Goal: Use online tool/utility: Utilize a website feature to perform a specific function

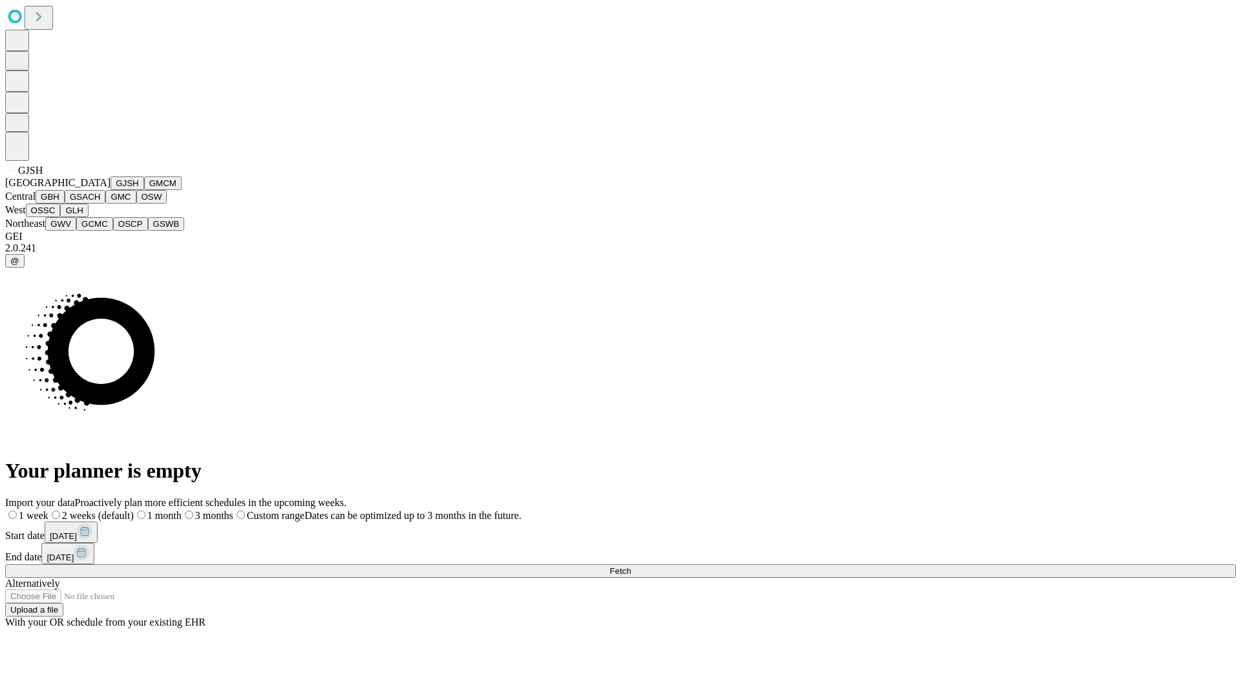
click at [111, 190] on button "GJSH" at bounding box center [128, 183] width 34 height 14
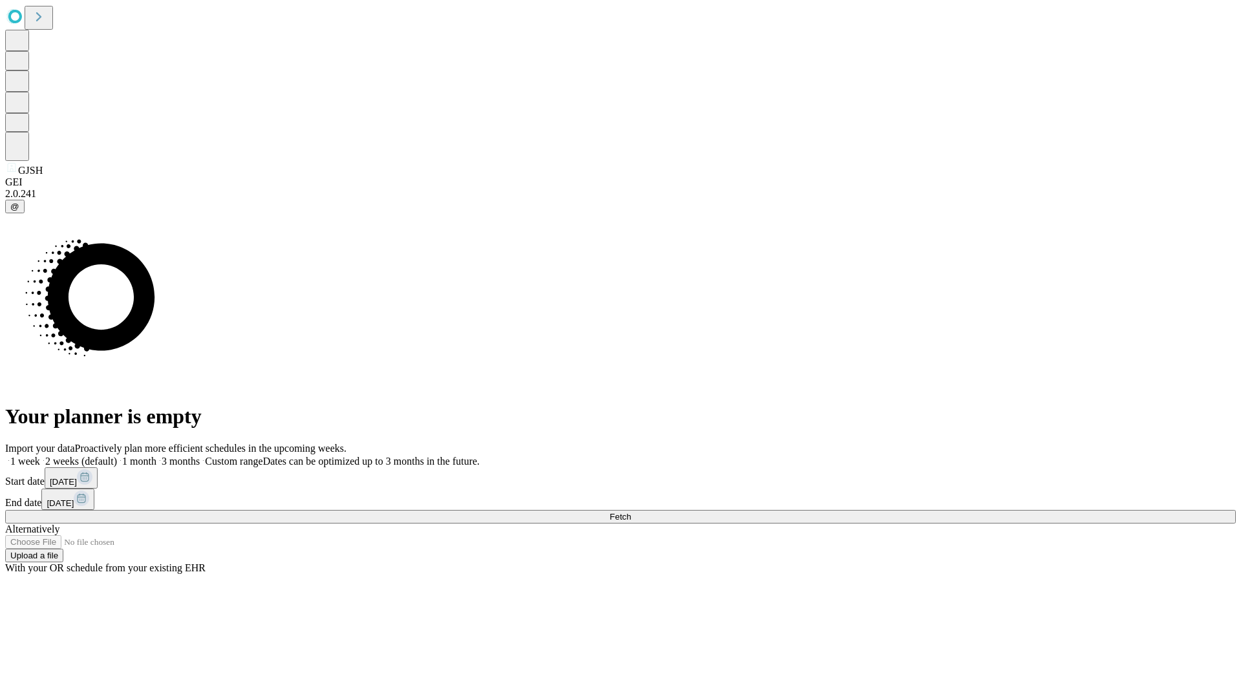
click at [40, 456] on label "1 week" at bounding box center [22, 461] width 35 height 11
click at [631, 512] on span "Fetch" at bounding box center [619, 517] width 21 height 10
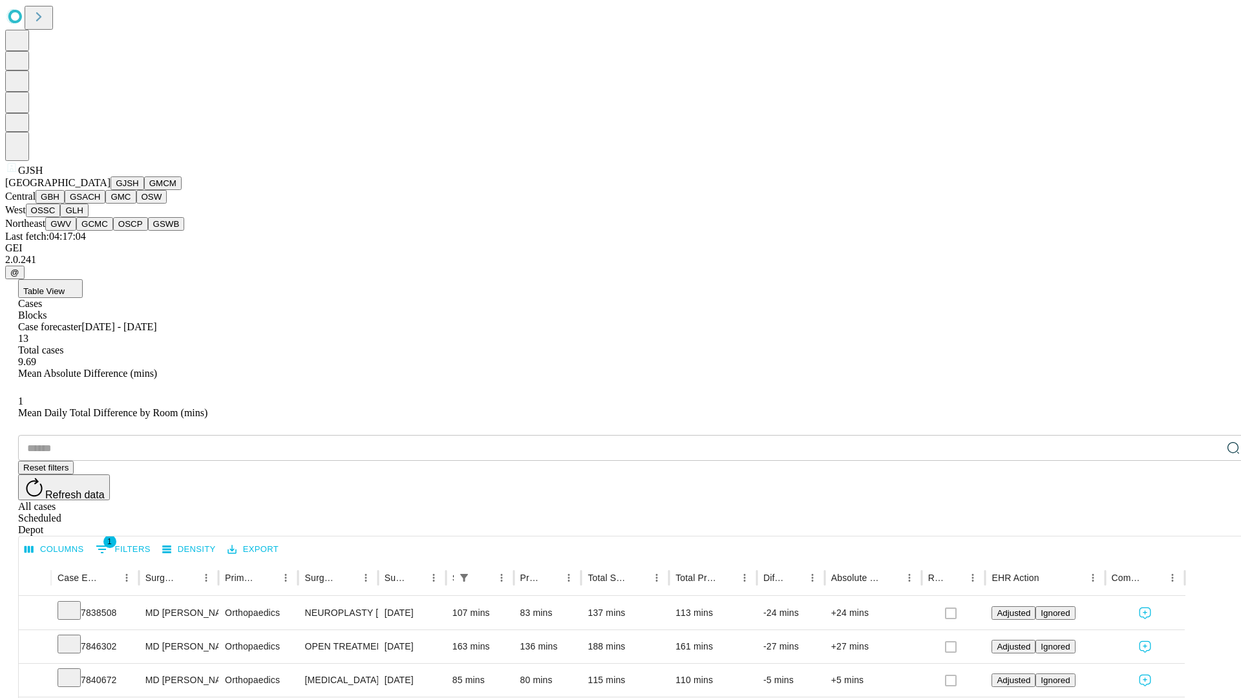
click at [144, 190] on button "GMCM" at bounding box center [162, 183] width 37 height 14
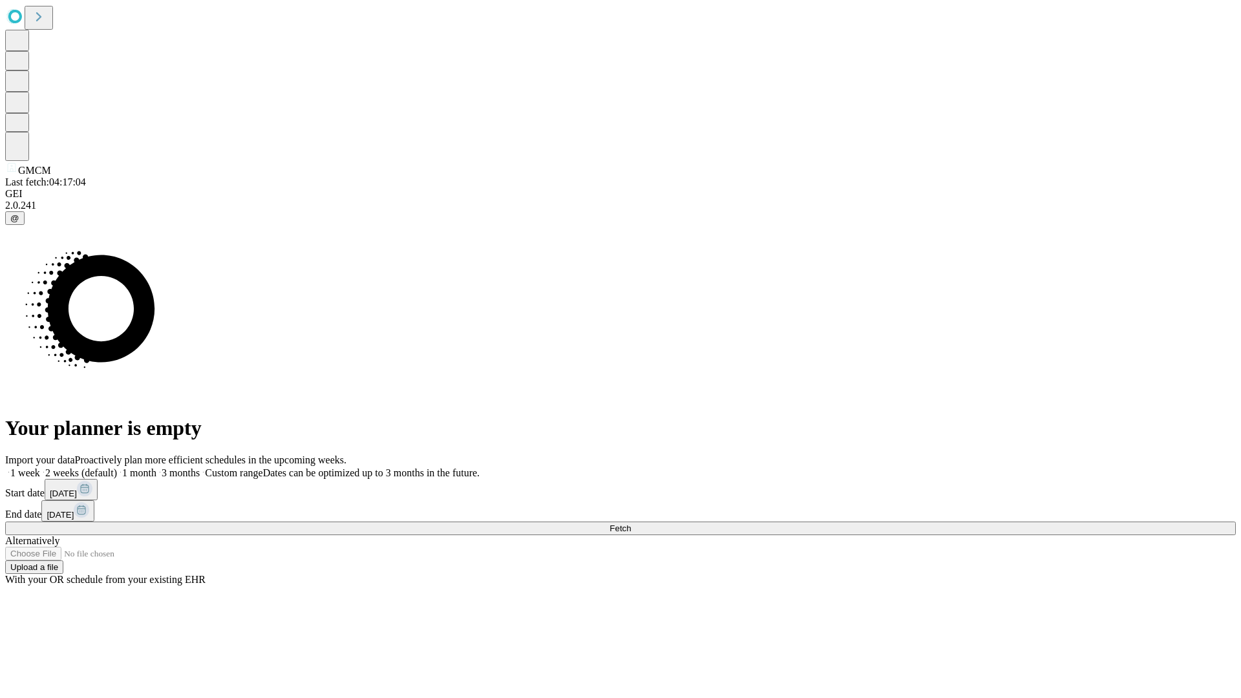
click at [40, 467] on label "1 week" at bounding box center [22, 472] width 35 height 11
click at [631, 523] on span "Fetch" at bounding box center [619, 528] width 21 height 10
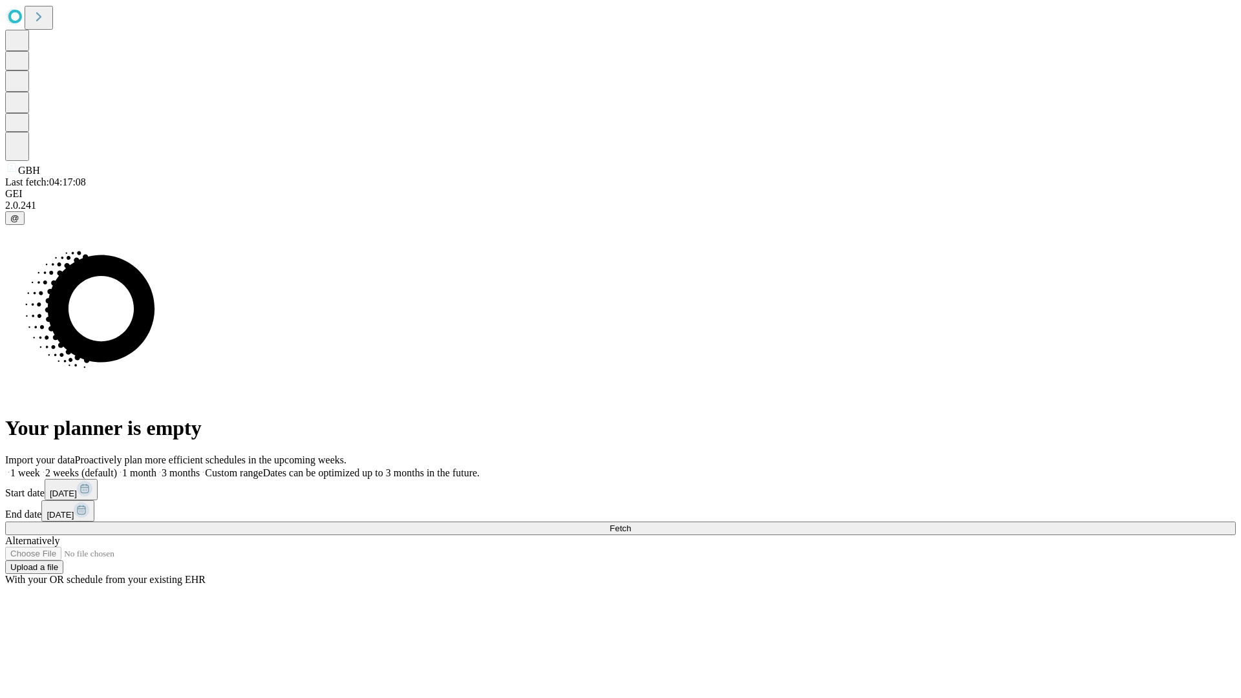
click at [40, 467] on label "1 week" at bounding box center [22, 472] width 35 height 11
click at [631, 523] on span "Fetch" at bounding box center [619, 528] width 21 height 10
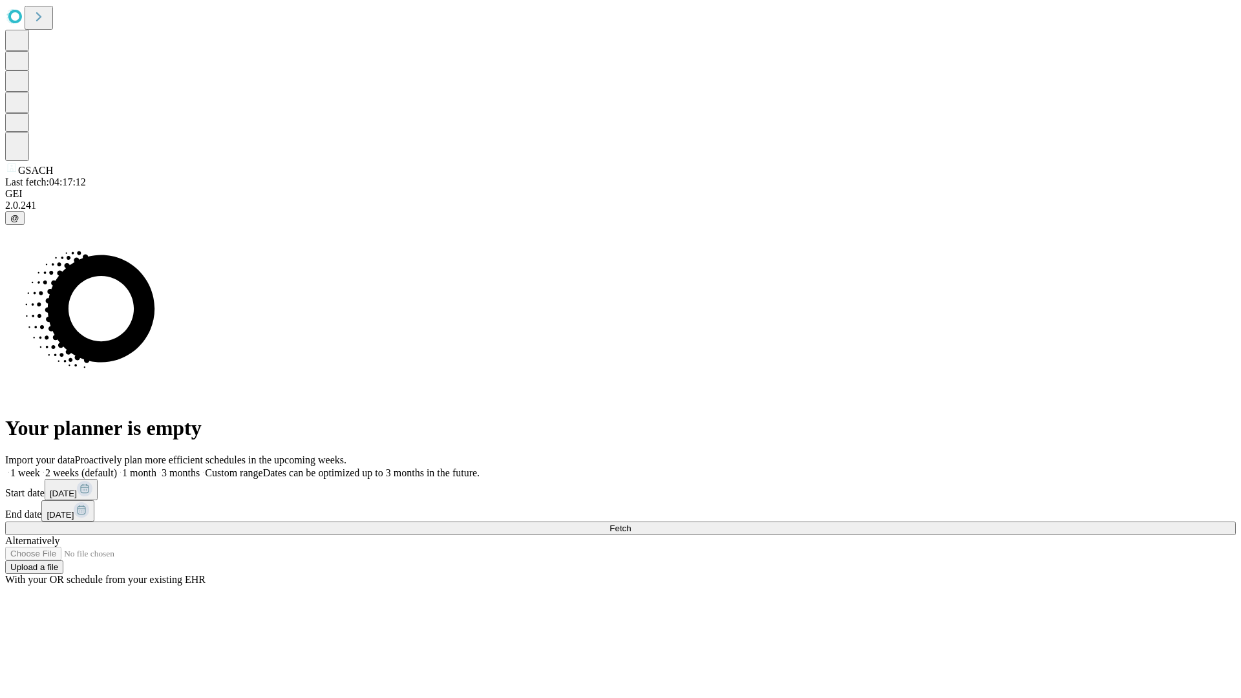
click at [40, 467] on label "1 week" at bounding box center [22, 472] width 35 height 11
click at [631, 523] on span "Fetch" at bounding box center [619, 528] width 21 height 10
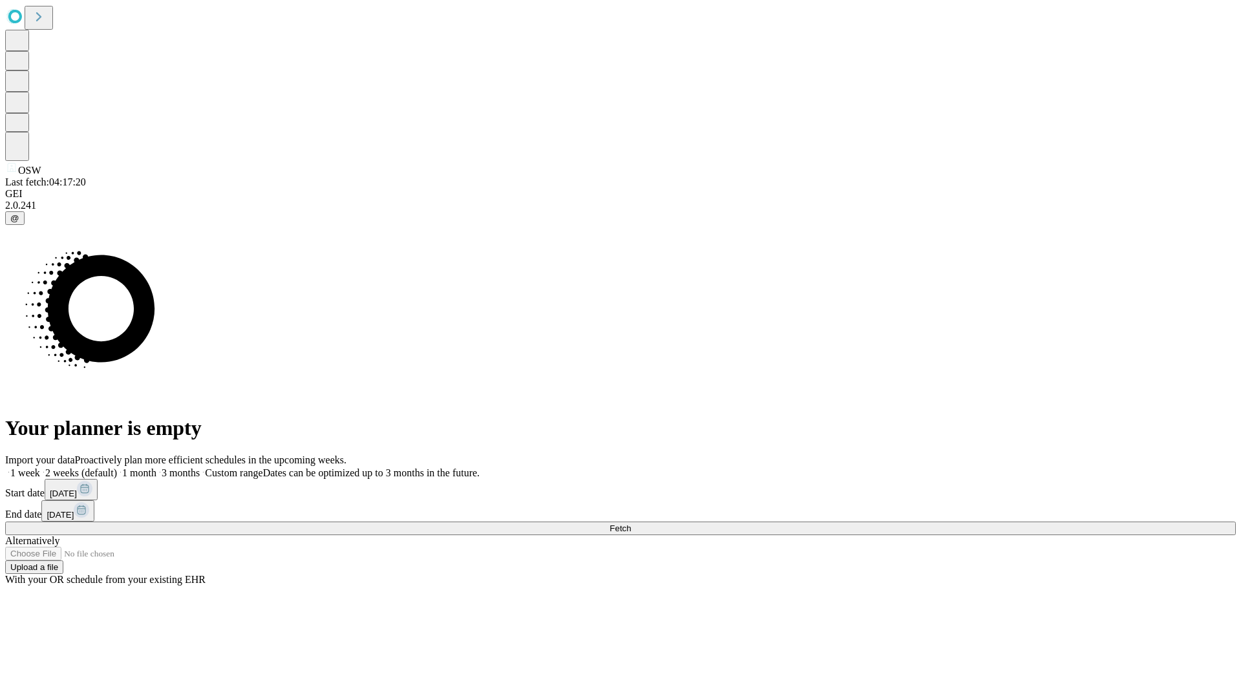
click at [40, 467] on label "1 week" at bounding box center [22, 472] width 35 height 11
click at [631, 523] on span "Fetch" at bounding box center [619, 528] width 21 height 10
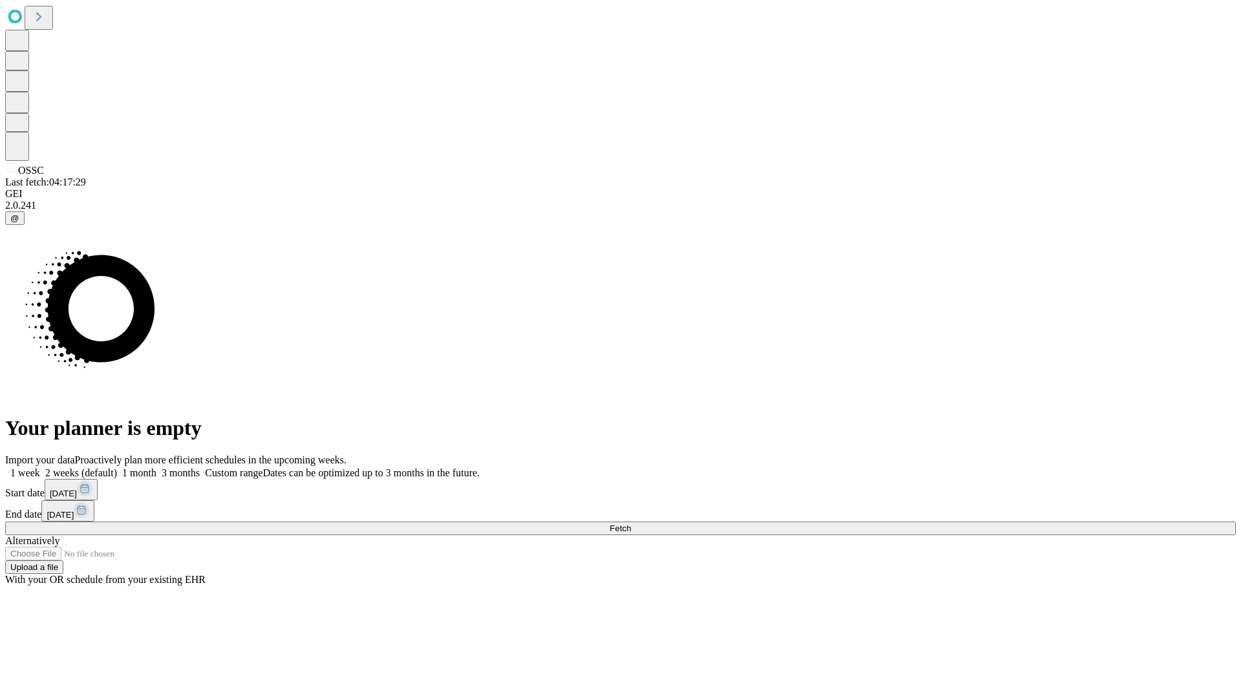
click at [40, 467] on label "1 week" at bounding box center [22, 472] width 35 height 11
click at [631, 523] on span "Fetch" at bounding box center [619, 528] width 21 height 10
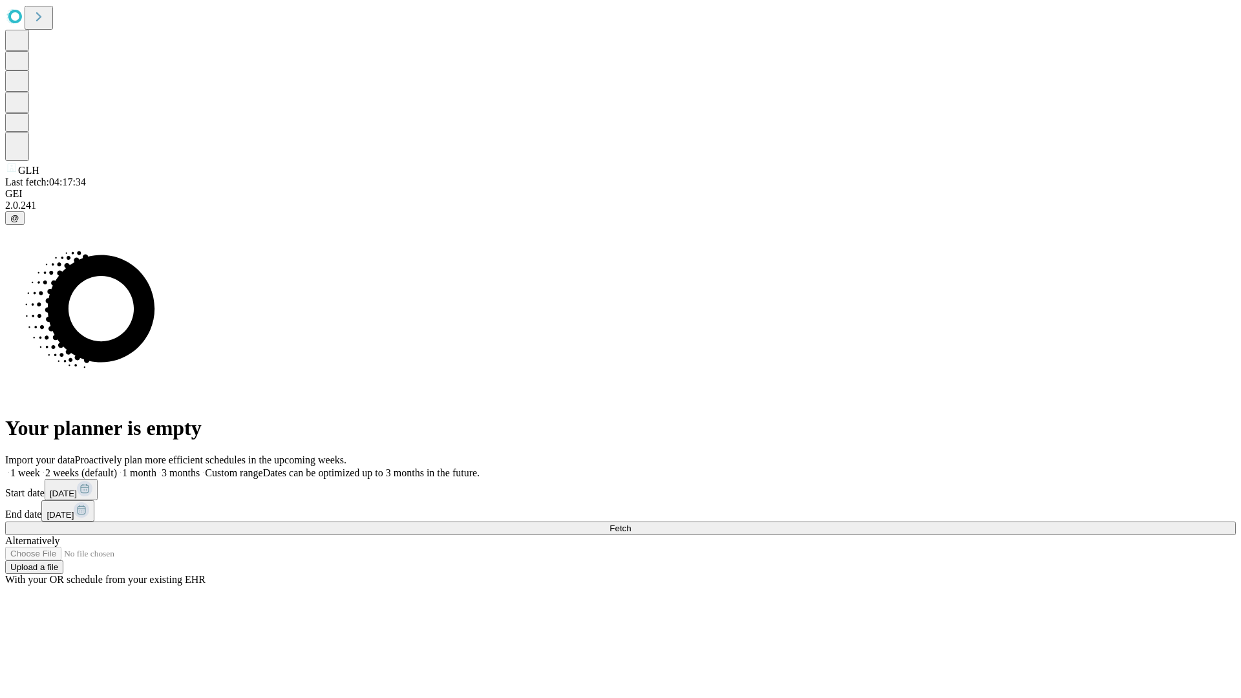
click at [40, 467] on label "1 week" at bounding box center [22, 472] width 35 height 11
click at [631, 523] on span "Fetch" at bounding box center [619, 528] width 21 height 10
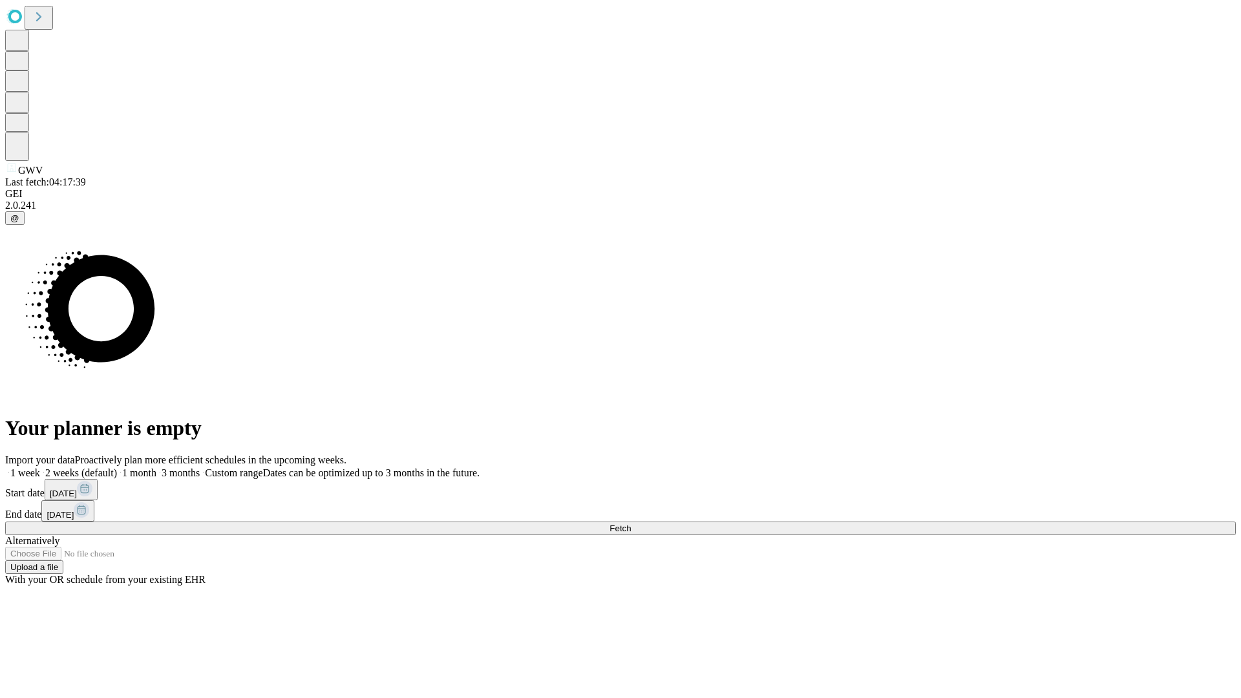
click at [40, 467] on label "1 week" at bounding box center [22, 472] width 35 height 11
click at [631, 523] on span "Fetch" at bounding box center [619, 528] width 21 height 10
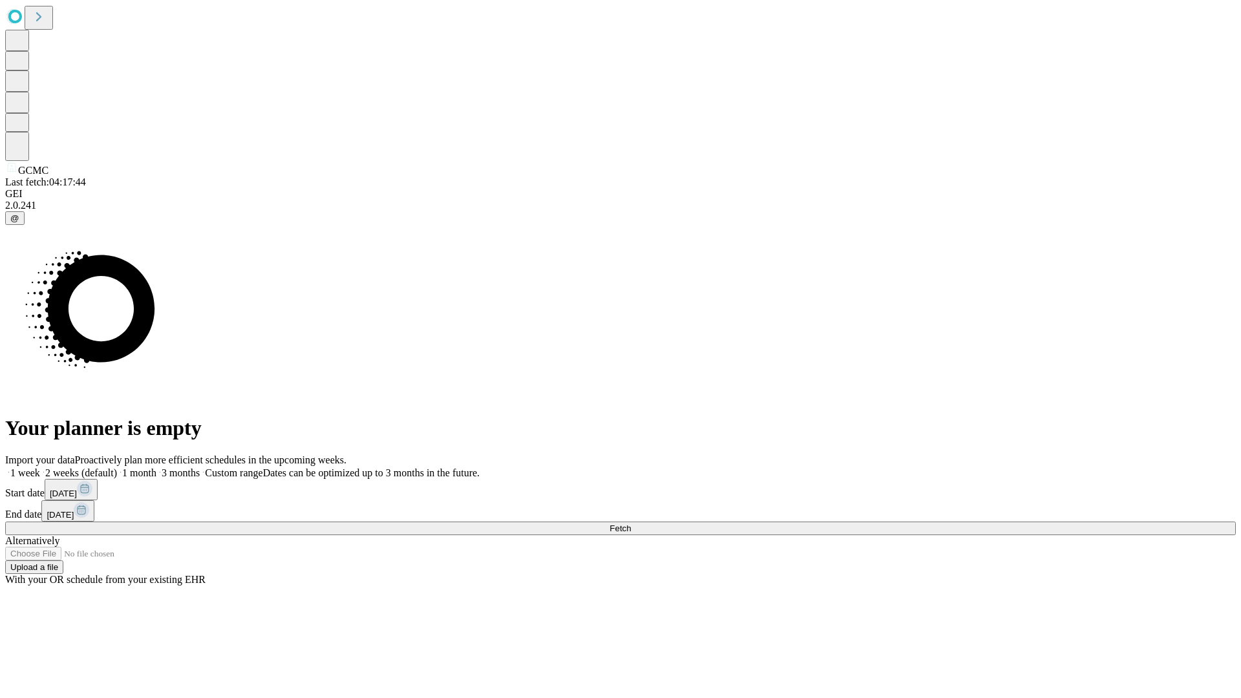
click at [40, 467] on label "1 week" at bounding box center [22, 472] width 35 height 11
click at [631, 523] on span "Fetch" at bounding box center [619, 528] width 21 height 10
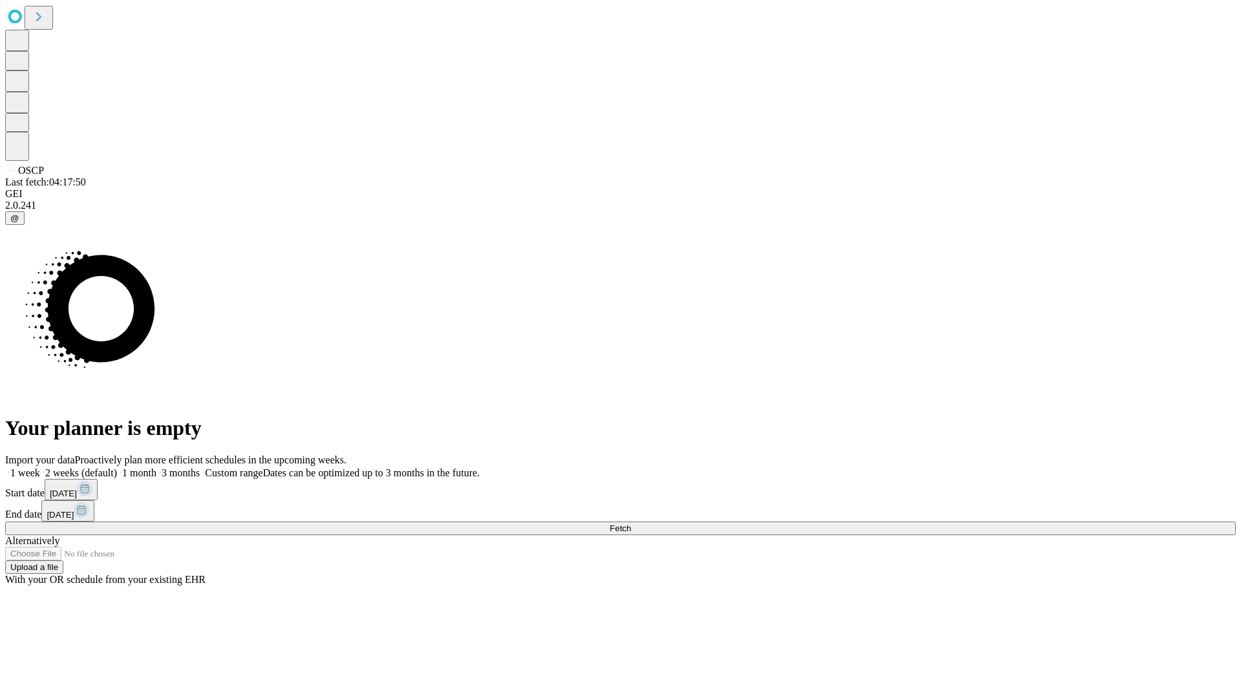
click at [631, 523] on span "Fetch" at bounding box center [619, 528] width 21 height 10
